Goal: Navigation & Orientation: Go to known website

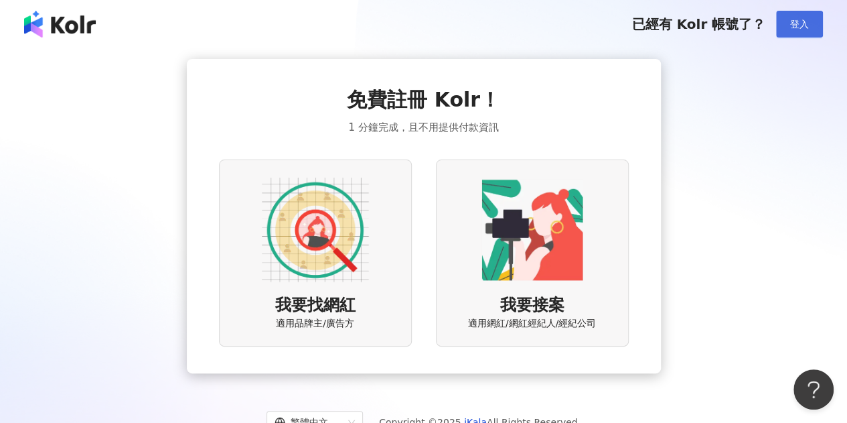
click at [795, 27] on span "登入" at bounding box center [799, 24] width 19 height 11
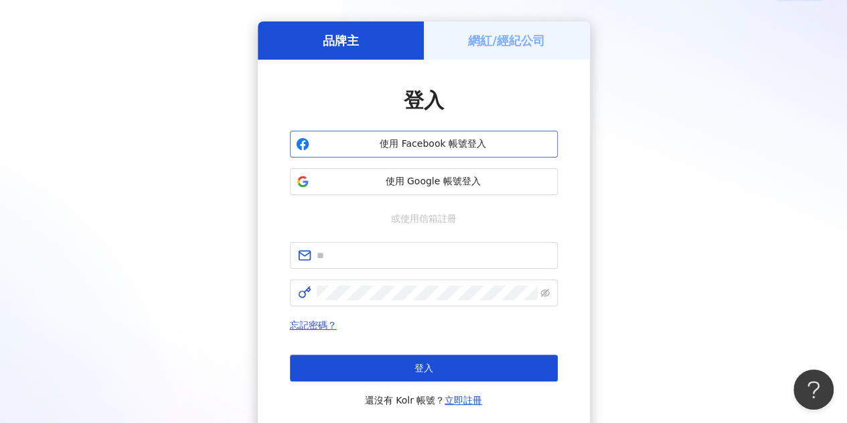
scroll to position [67, 0]
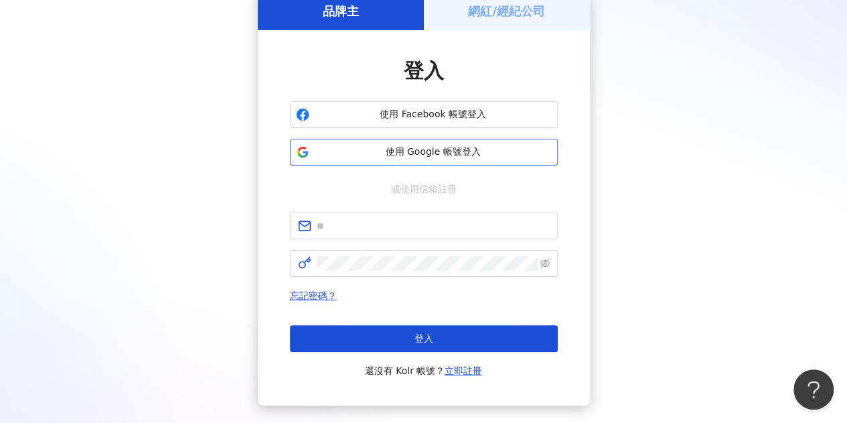
click at [418, 142] on button "使用 Google 帳號登入" at bounding box center [424, 152] width 268 height 27
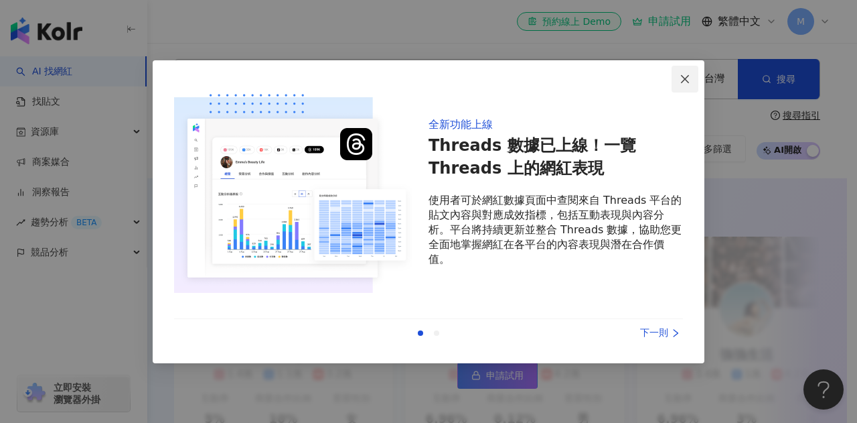
click at [682, 82] on icon "close" at bounding box center [685, 79] width 8 height 8
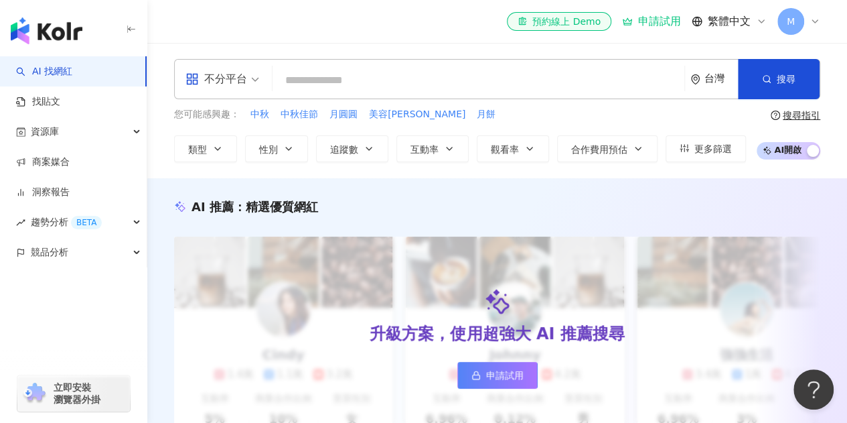
click at [81, 389] on span "立即安裝 瀏覽器外掛" at bounding box center [77, 393] width 47 height 24
